Goal: Task Accomplishment & Management: Complete application form

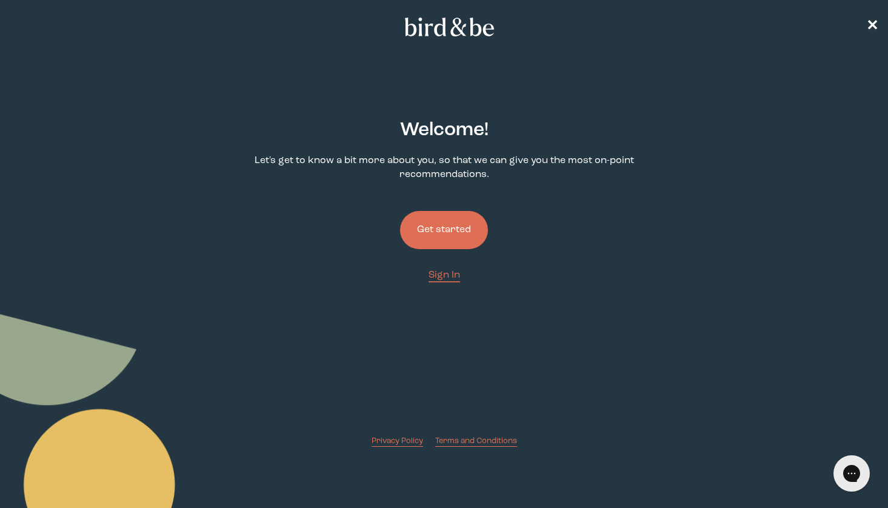
click at [467, 228] on button "Get started" at bounding box center [444, 230] width 88 height 38
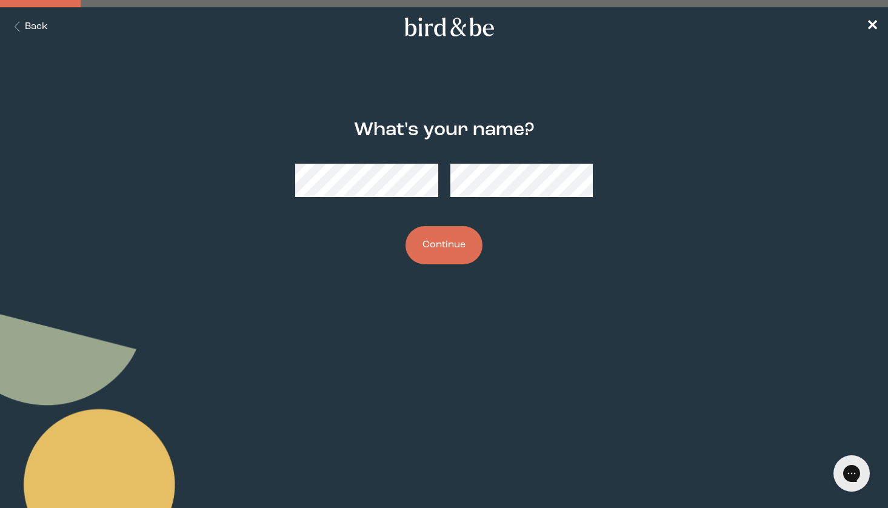
click at [422, 225] on div "What's your name? Continue" at bounding box center [443, 192] width 425 height 184
click at [426, 229] on button "Continue" at bounding box center [443, 245] width 77 height 38
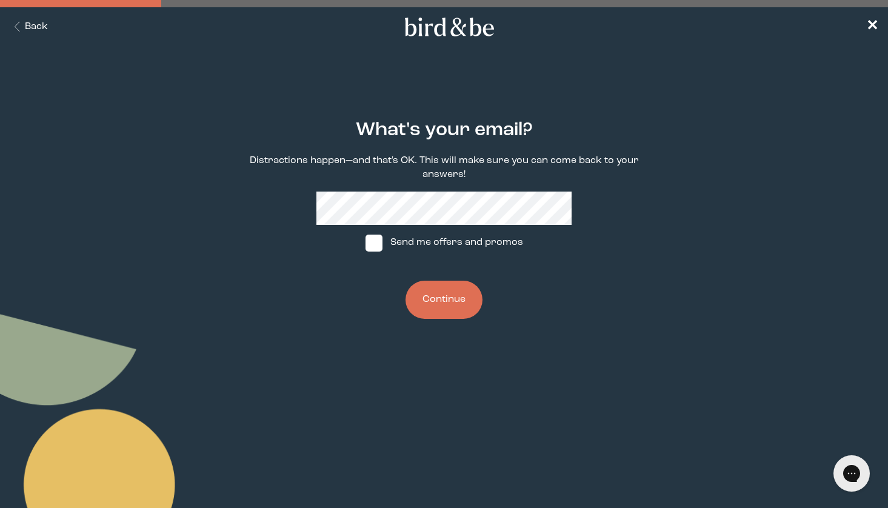
click at [403, 244] on label "Send me offers and promos" at bounding box center [444, 243] width 181 height 36
click at [365, 243] on input "Send me offers and promos" at bounding box center [365, 242] width 1 height 1
checkbox input "true"
click at [440, 290] on button "Continue" at bounding box center [443, 300] width 77 height 38
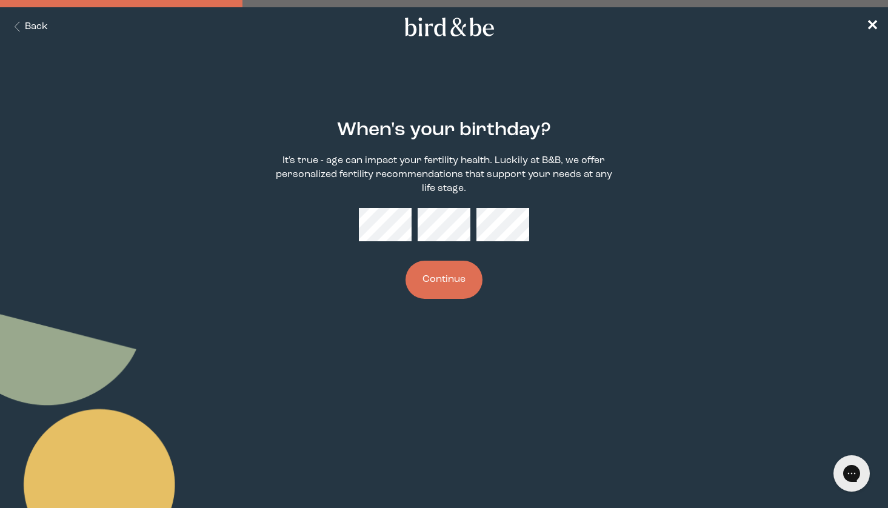
click at [435, 279] on button "Continue" at bounding box center [443, 280] width 77 height 38
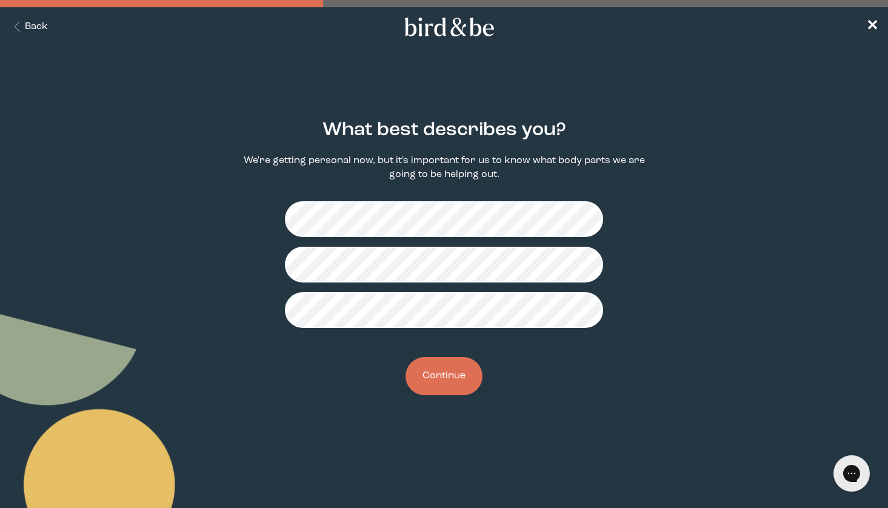
click at [436, 384] on button "Continue" at bounding box center [443, 376] width 77 height 38
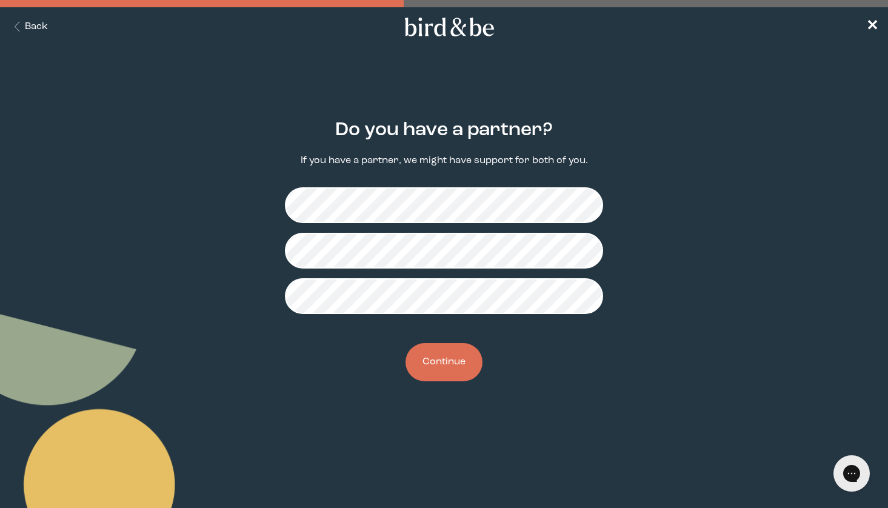
click at [436, 365] on button "Continue" at bounding box center [443, 362] width 77 height 38
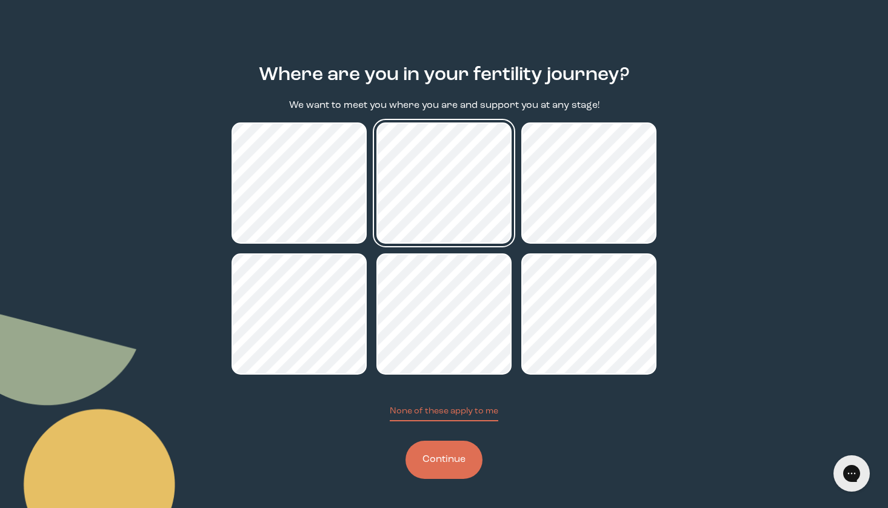
scroll to position [55, 0]
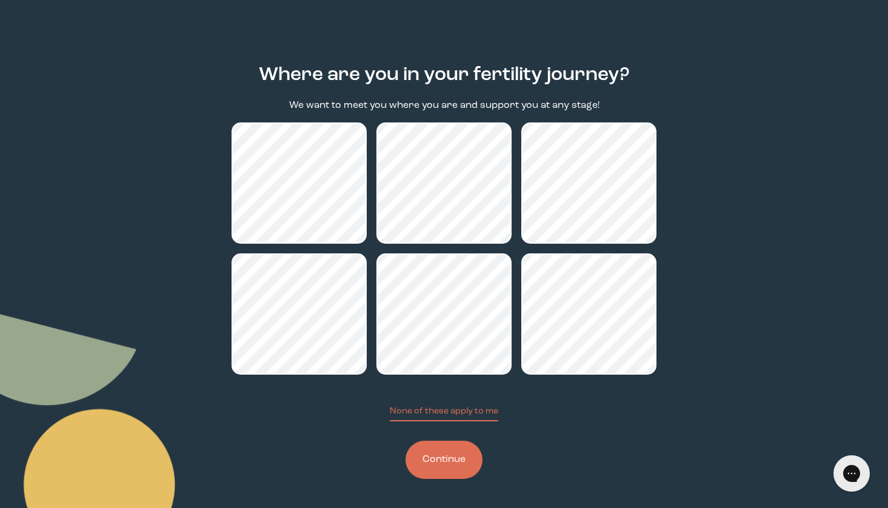
click at [462, 460] on button "Continue" at bounding box center [443, 459] width 77 height 38
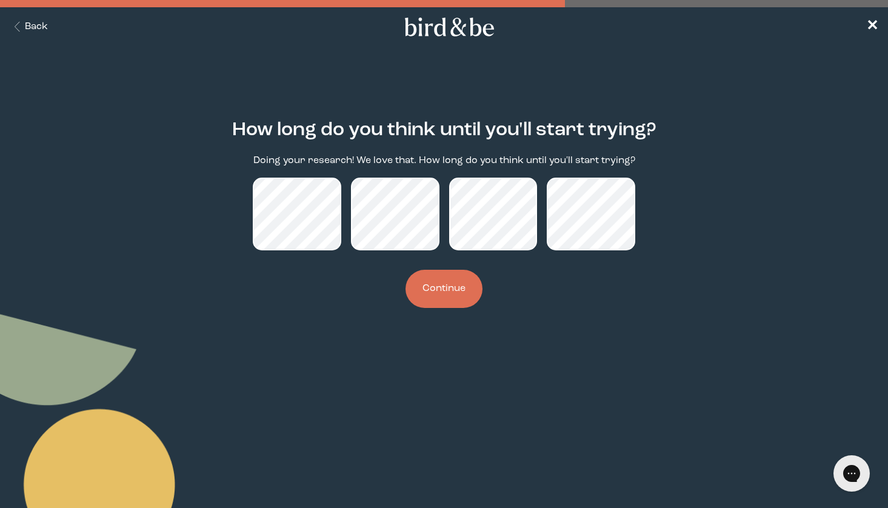
click at [434, 308] on button "Continue" at bounding box center [443, 289] width 77 height 38
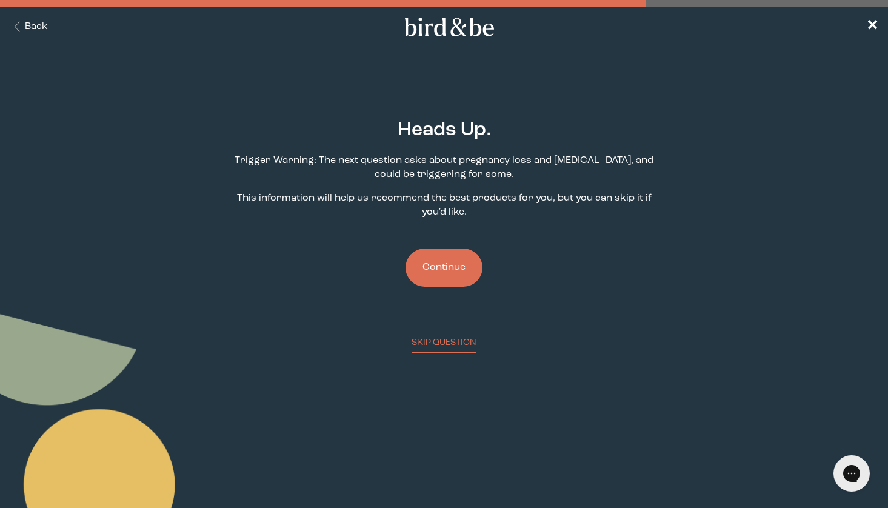
click at [461, 258] on button "Continue" at bounding box center [443, 267] width 77 height 38
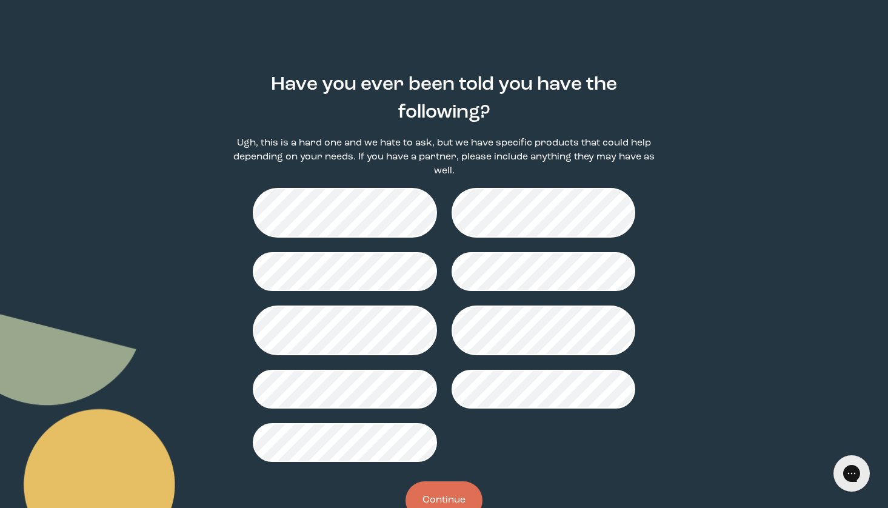
scroll to position [61, 0]
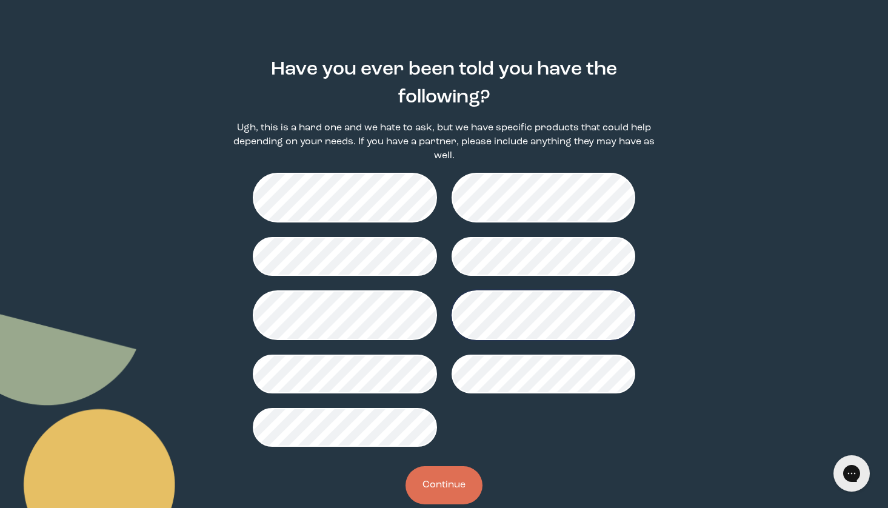
click at [451, 476] on button "Continue" at bounding box center [443, 485] width 77 height 38
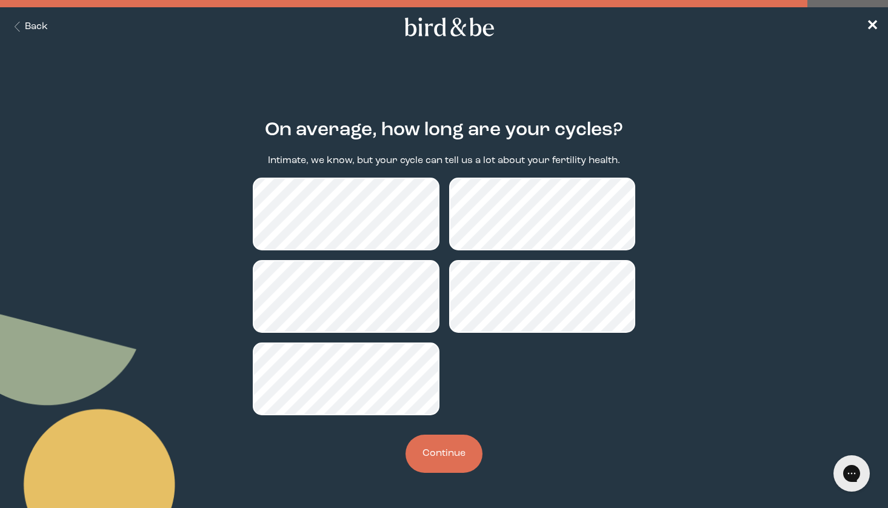
click at [449, 449] on button "Continue" at bounding box center [443, 453] width 77 height 38
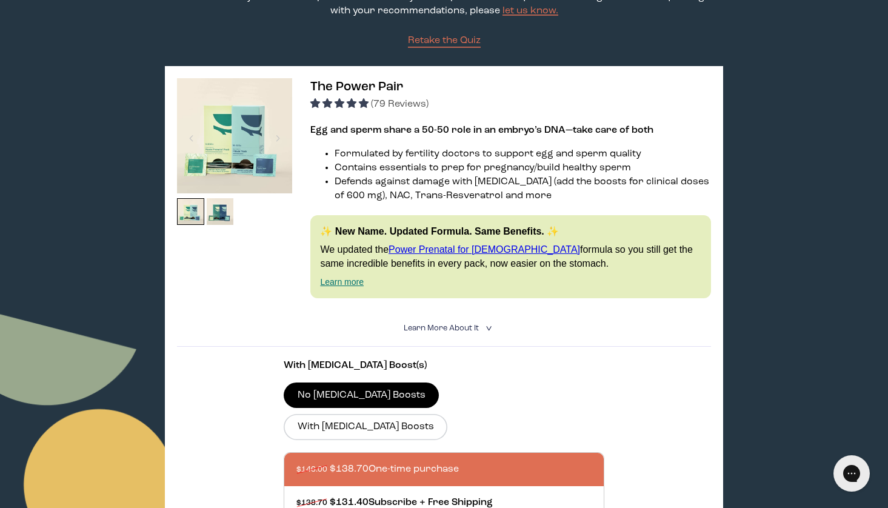
scroll to position [150, 0]
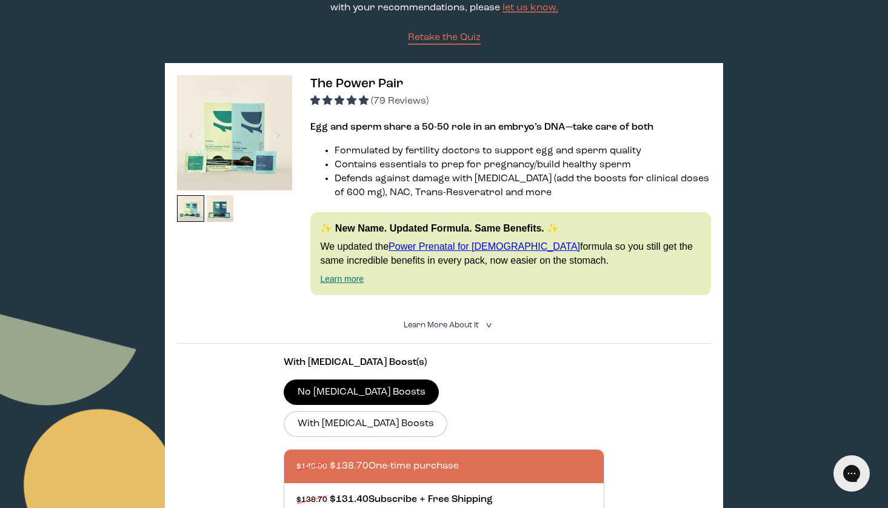
click at [256, 114] on img at bounding box center [234, 132] width 115 height 115
click at [460, 245] on link "Power Prenatal for [DEMOGRAPHIC_DATA]" at bounding box center [483, 246] width 191 height 10
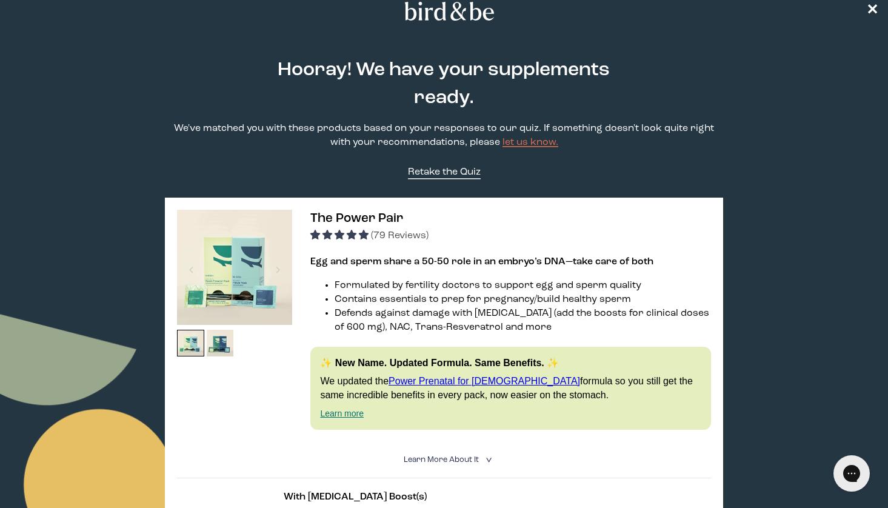
click at [475, 178] on link "Retake the Quiz" at bounding box center [444, 172] width 73 height 14
